Goal: Information Seeking & Learning: Learn about a topic

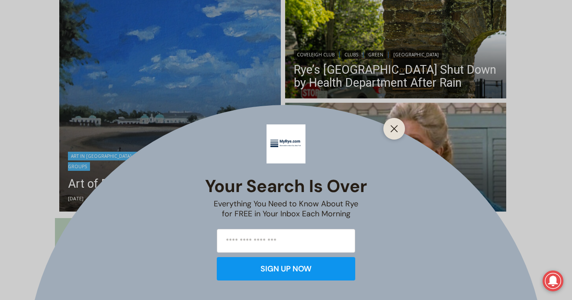
scroll to position [253, 0]
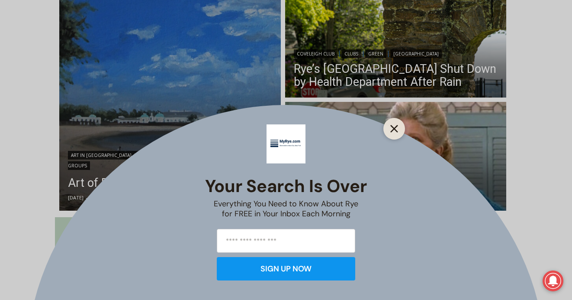
click at [394, 126] on icon "Close" at bounding box center [394, 129] width 8 height 8
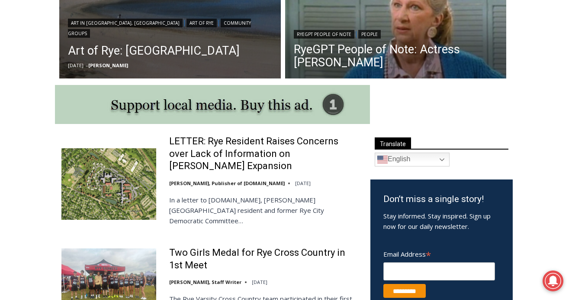
scroll to position [387, 0]
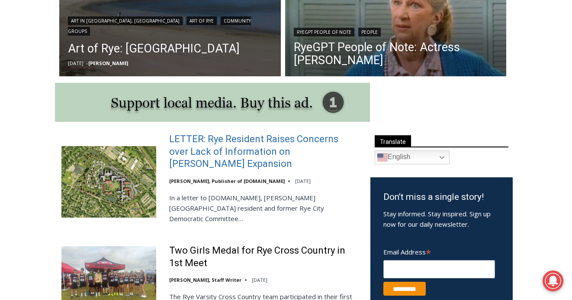
click at [309, 145] on link "LETTER: Rye Resident Raises Concerns over Lack of Information on [PERSON_NAME] …" at bounding box center [264, 151] width 190 height 37
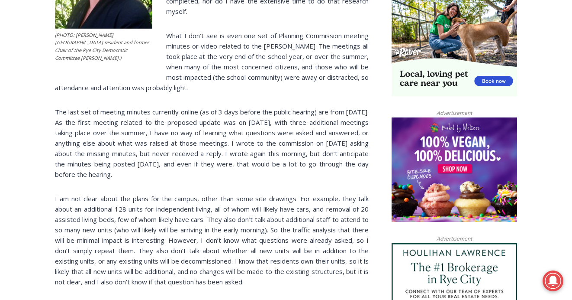
scroll to position [589, 0]
